Goal: Task Accomplishment & Management: Manage account settings

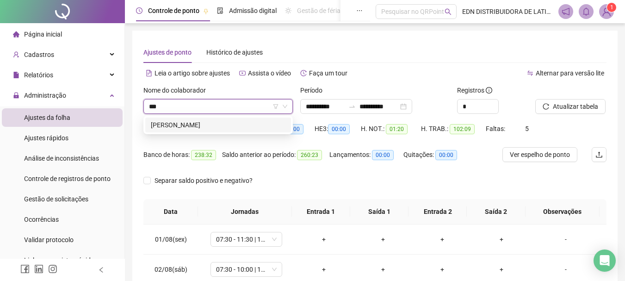
type input "****"
click at [200, 131] on div "[PERSON_NAME]" at bounding box center [218, 125] width 146 height 15
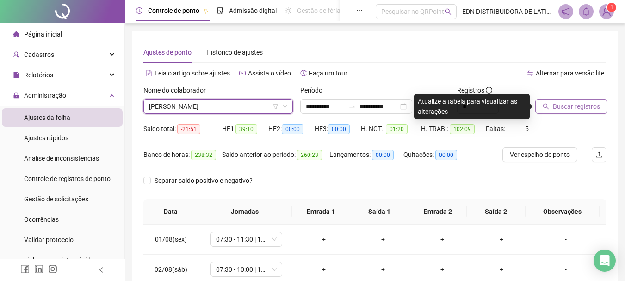
click at [576, 108] on span "Buscar registros" at bounding box center [576, 106] width 47 height 10
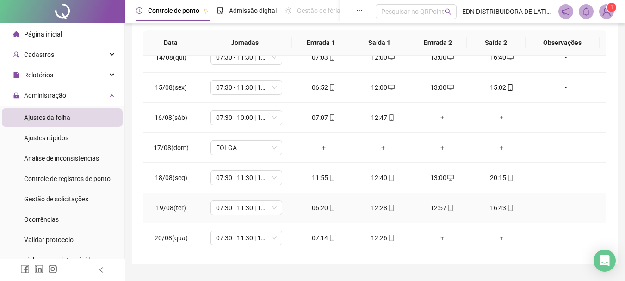
scroll to position [185, 0]
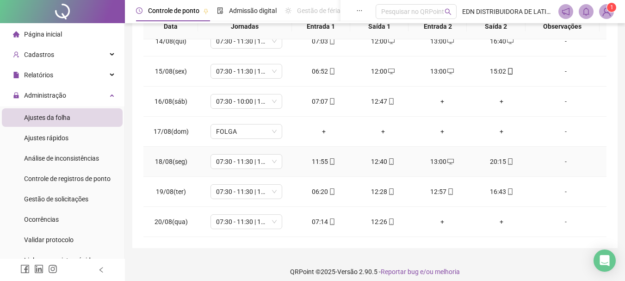
click at [438, 160] on div "13:00" at bounding box center [442, 161] width 44 height 10
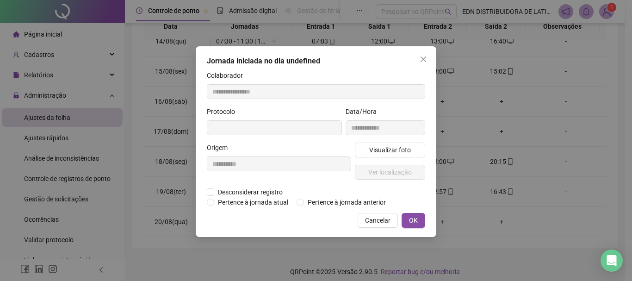
type input "**********"
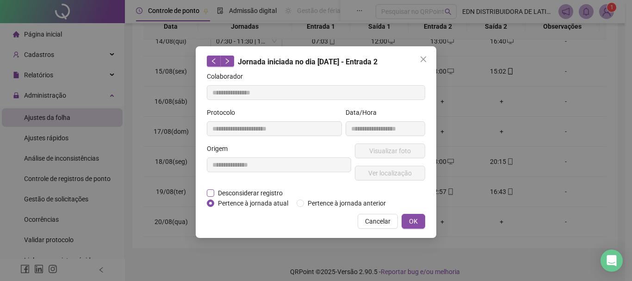
click at [214, 192] on span "Desconsiderar registro" at bounding box center [250, 193] width 72 height 10
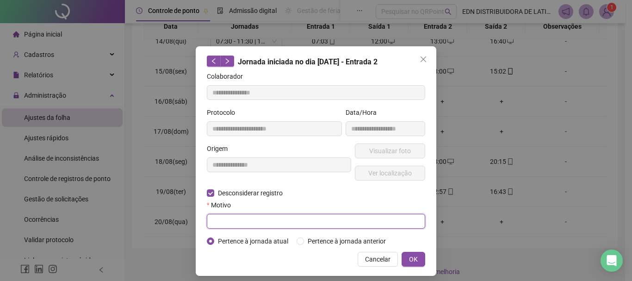
click at [227, 217] on input "text" at bounding box center [316, 221] width 218 height 15
type input "**********"
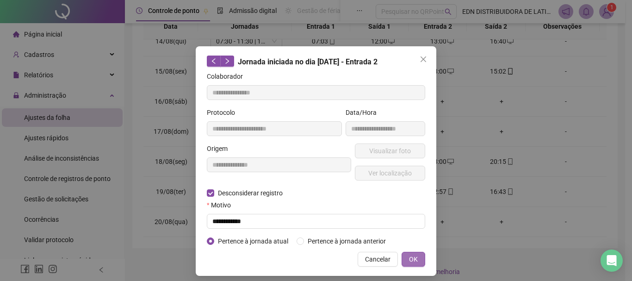
click at [405, 262] on button "OK" at bounding box center [414, 259] width 24 height 15
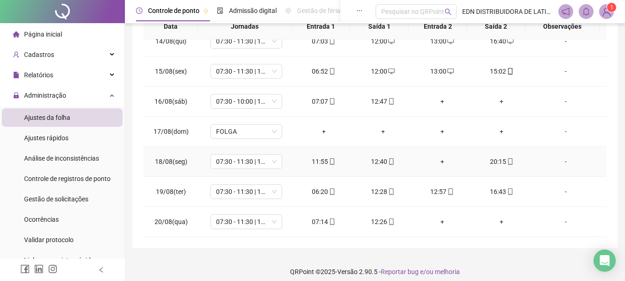
click at [436, 161] on div "+" at bounding box center [442, 161] width 44 height 10
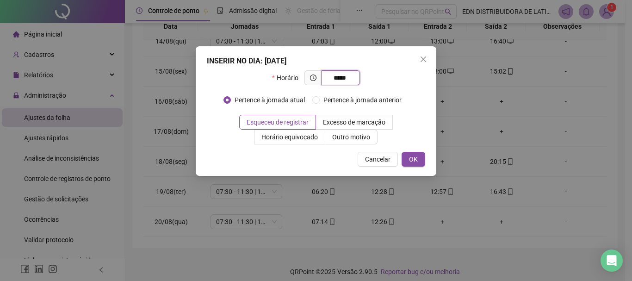
type input "*****"
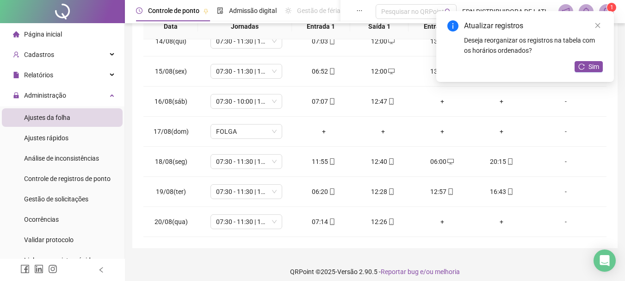
click at [603, 67] on div "Atualizar registros Deseja reorganizar os registros na tabela com os horários o…" at bounding box center [526, 46] width 178 height 71
click at [593, 63] on span "Sim" at bounding box center [594, 67] width 11 height 10
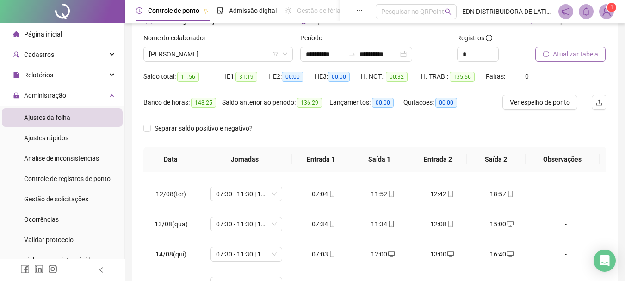
scroll to position [0, 0]
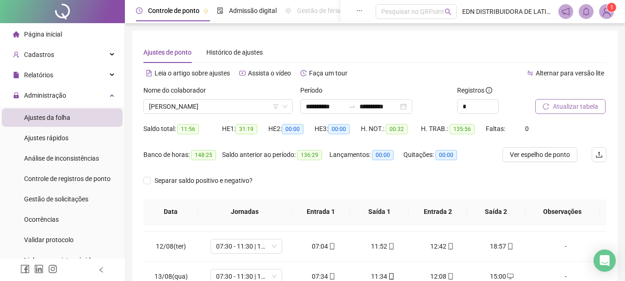
click at [55, 37] on span "Página inicial" at bounding box center [43, 34] width 38 height 7
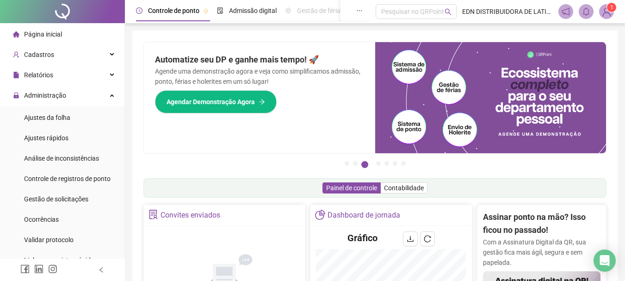
click at [49, 37] on span "Página inicial" at bounding box center [43, 34] width 38 height 7
click at [45, 32] on span "Página inicial" at bounding box center [43, 34] width 38 height 7
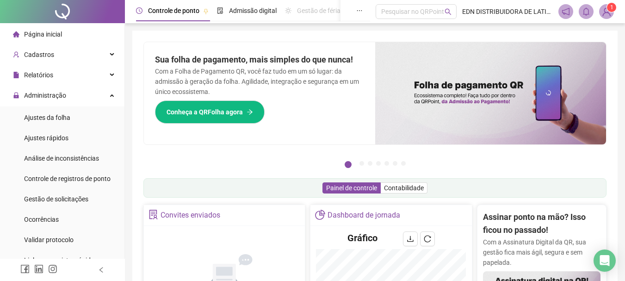
click at [54, 37] on span "Página inicial" at bounding box center [43, 34] width 38 height 7
click at [111, 94] on icon at bounding box center [113, 94] width 5 height 0
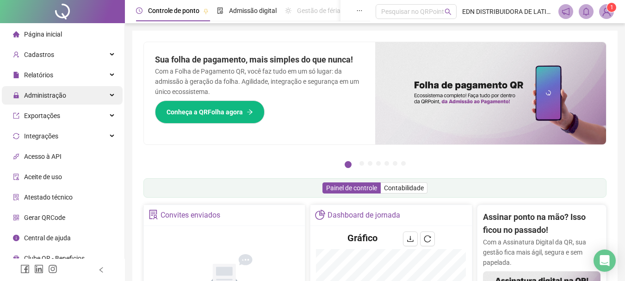
click at [113, 96] on div "Administração" at bounding box center [62, 95] width 121 height 19
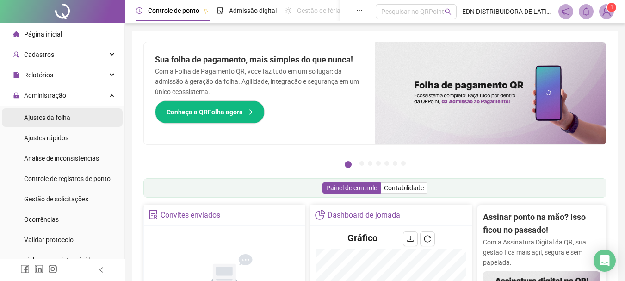
click at [64, 118] on span "Ajustes da folha" at bounding box center [47, 117] width 46 height 7
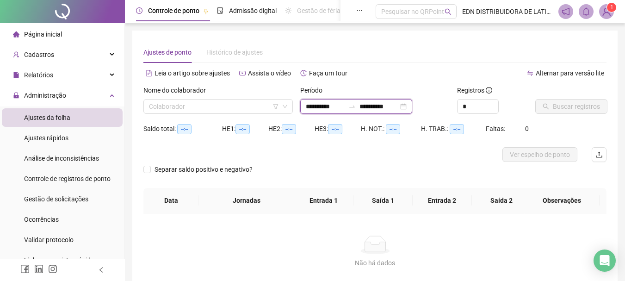
click at [377, 109] on input "**********" at bounding box center [379, 106] width 39 height 10
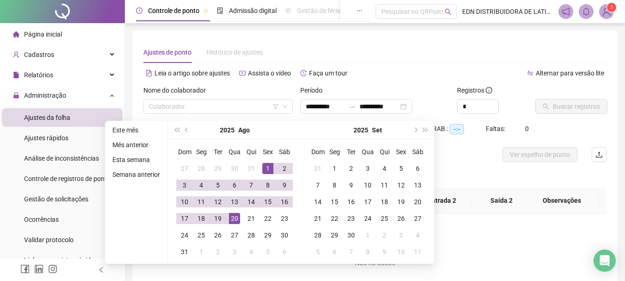
type input "**********"
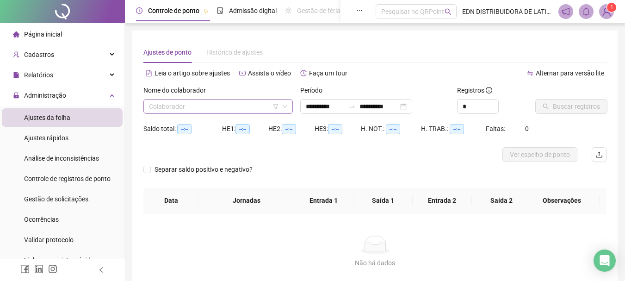
click at [194, 106] on input "search" at bounding box center [214, 107] width 130 height 14
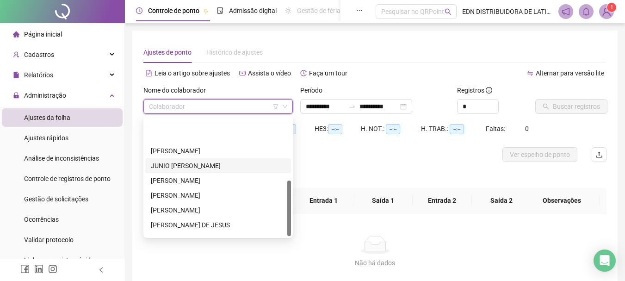
scroll to position [133, 0]
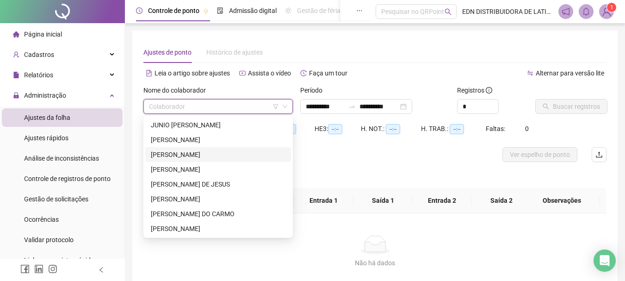
click at [181, 160] on div "[PERSON_NAME]" at bounding box center [218, 154] width 146 height 15
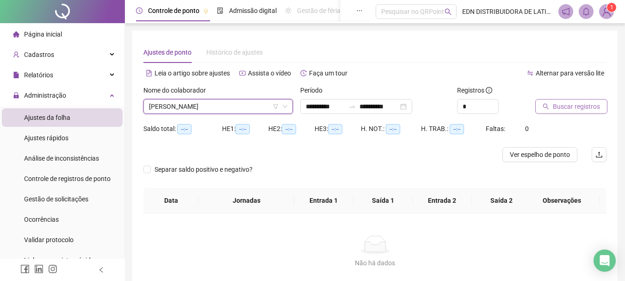
click at [582, 107] on span "Buscar registros" at bounding box center [576, 106] width 47 height 10
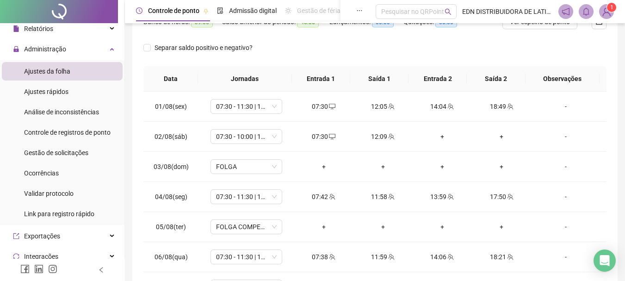
scroll to position [0, 0]
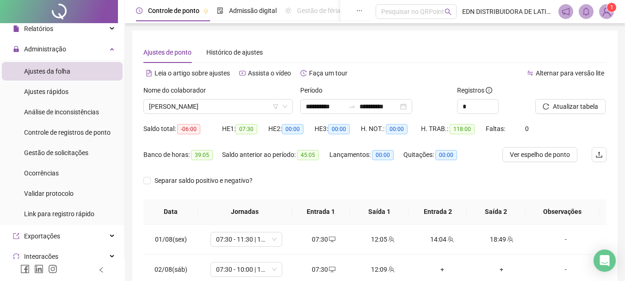
click at [612, 12] on img at bounding box center [607, 12] width 14 height 14
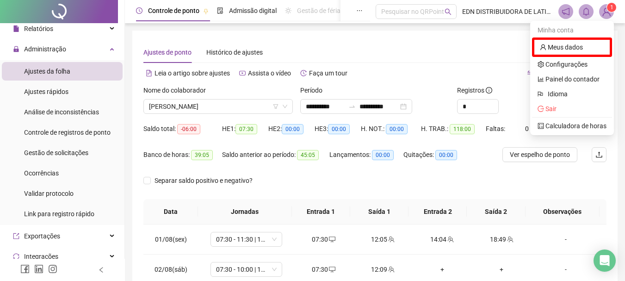
click at [608, 12] on img at bounding box center [607, 12] width 14 height 14
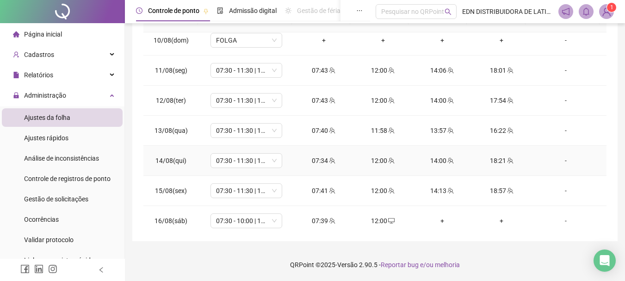
scroll to position [404, 0]
